Goal: Book appointment/travel/reservation

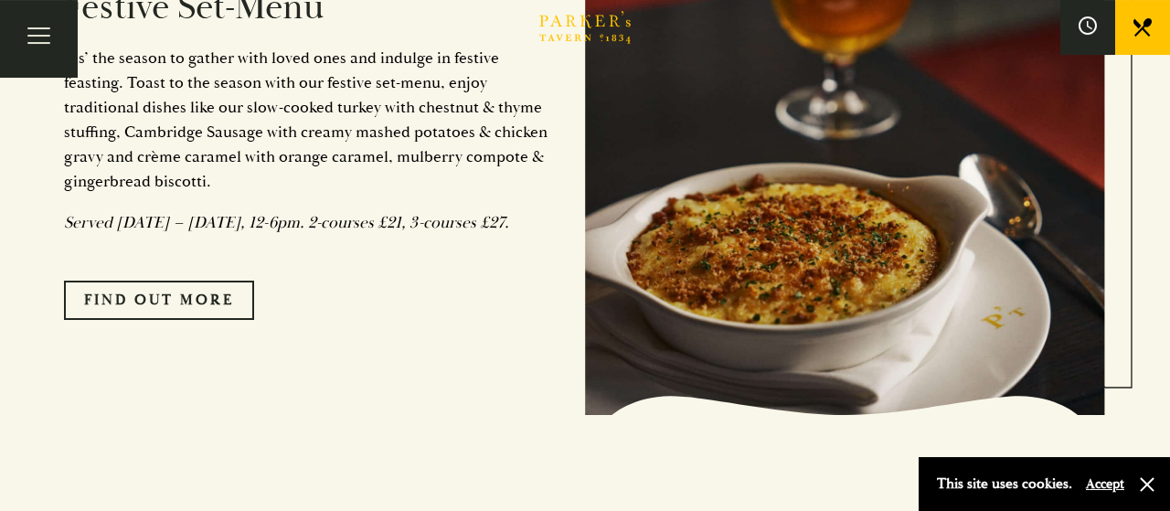
scroll to position [1560, 0]
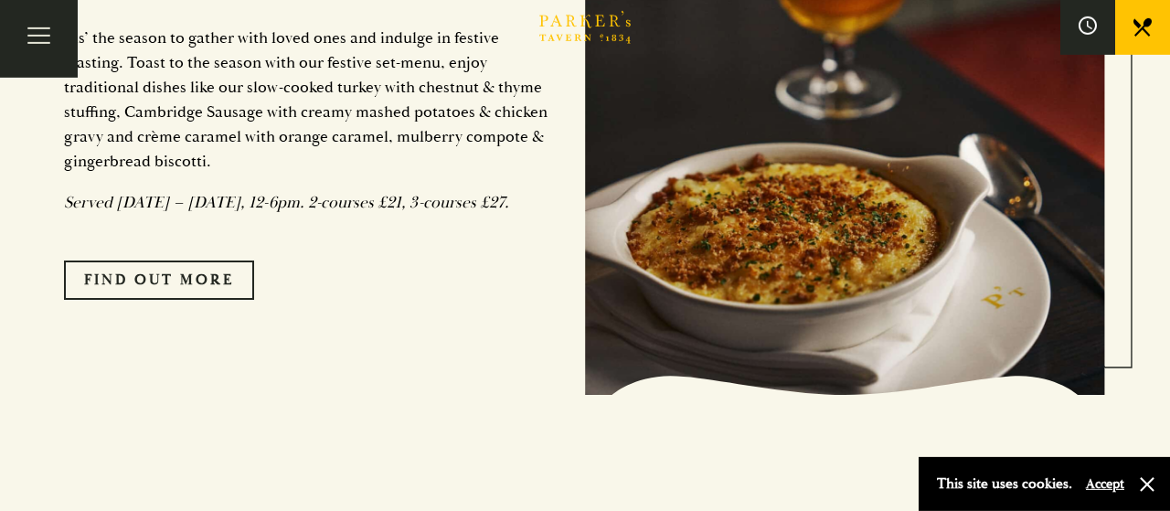
scroll to position [1551, 0]
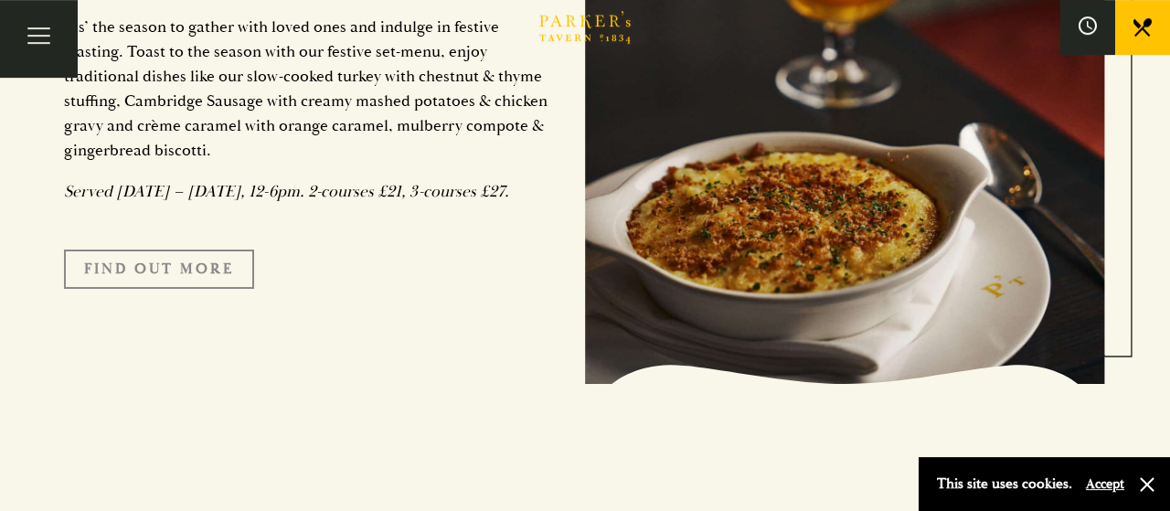
click at [176, 288] on link "FIND OUT MORE" at bounding box center [159, 269] width 190 height 38
click at [196, 288] on link "FIND OUT MORE" at bounding box center [159, 269] width 190 height 38
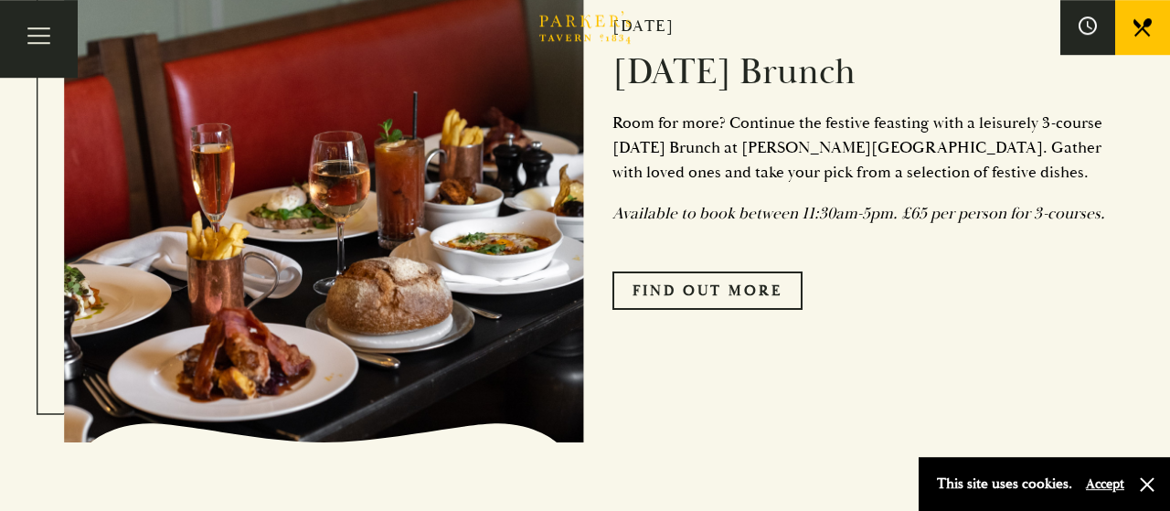
scroll to position [3820, 0]
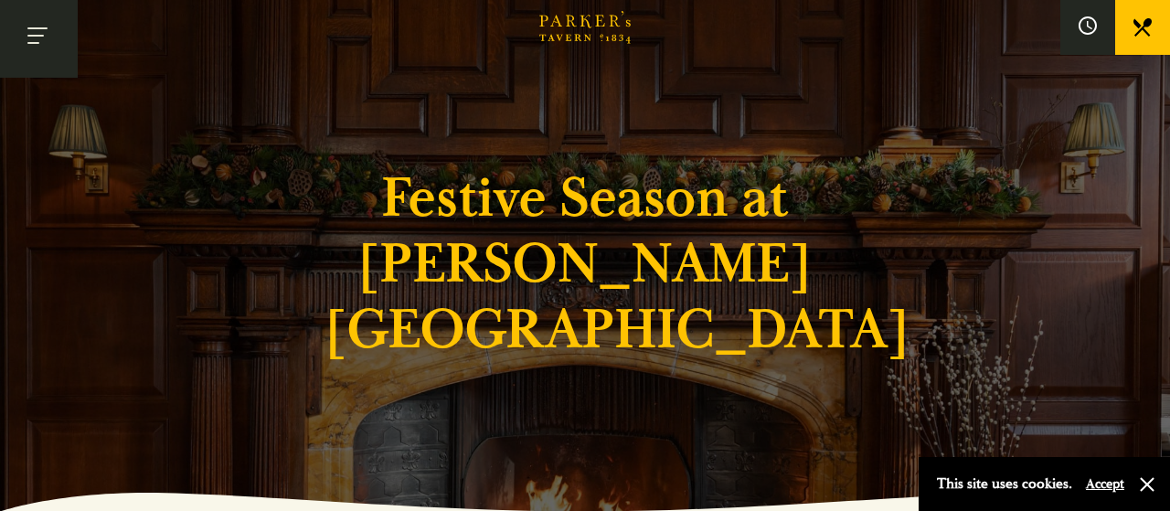
click at [36, 47] on button "Toggle navigation" at bounding box center [39, 39] width 78 height 78
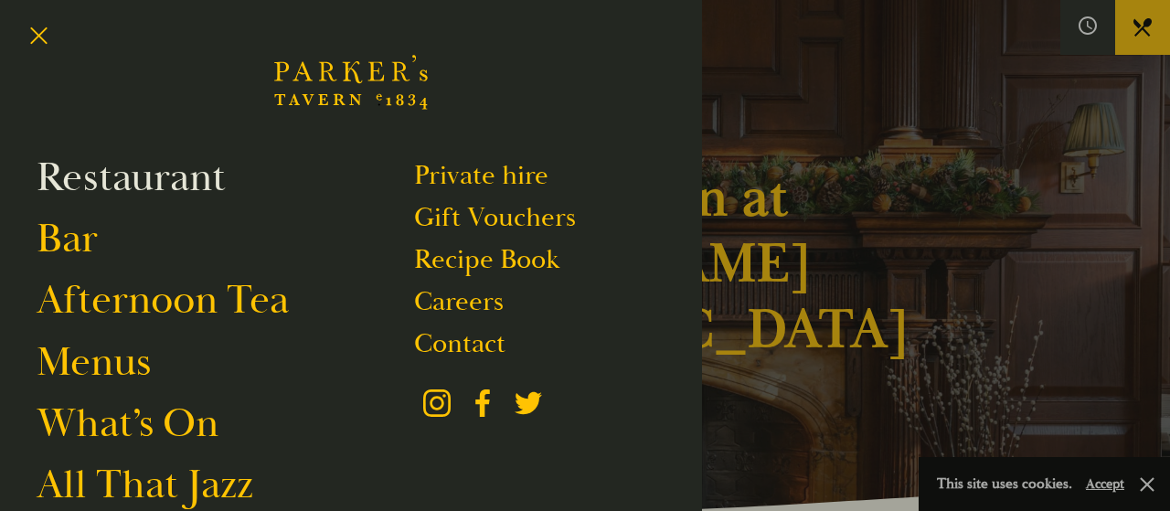
click at [86, 185] on link "Restaurant" at bounding box center [131, 177] width 189 height 51
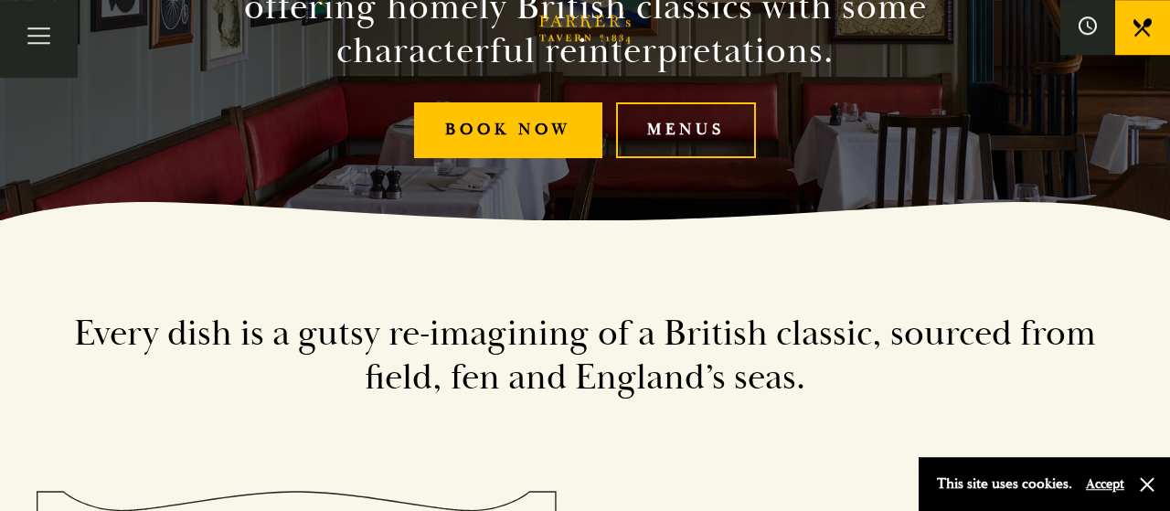
scroll to position [295, 0]
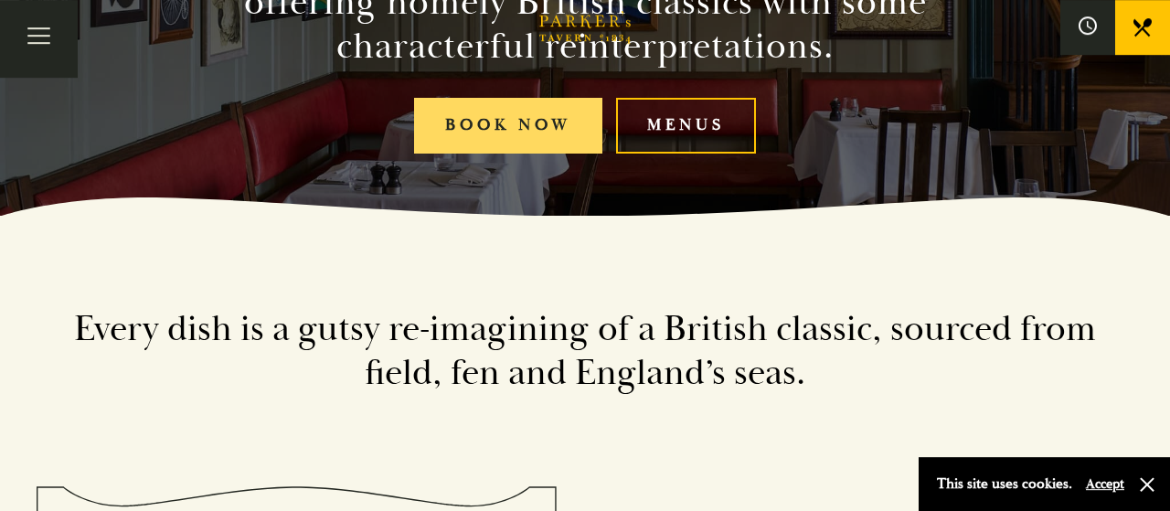
click at [491, 123] on link "Book Now" at bounding box center [508, 126] width 188 height 56
